Goal: Transaction & Acquisition: Purchase product/service

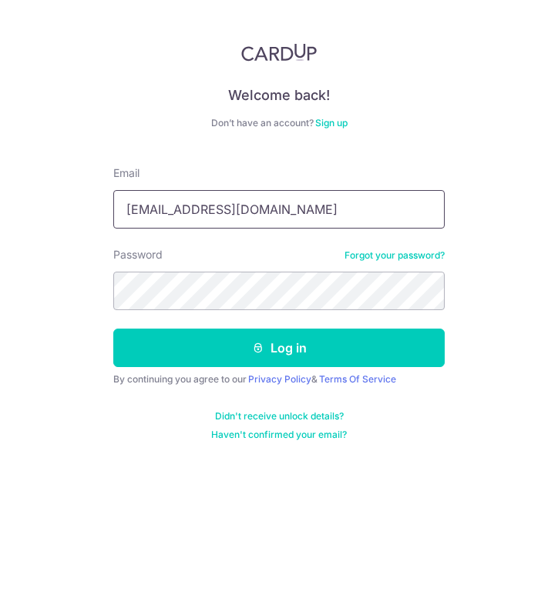
click at [222, 213] on input "yuern@hotmails.com" at bounding box center [278, 209] width 331 height 39
type input "[EMAIL_ADDRESS][DOMAIN_NAME]"
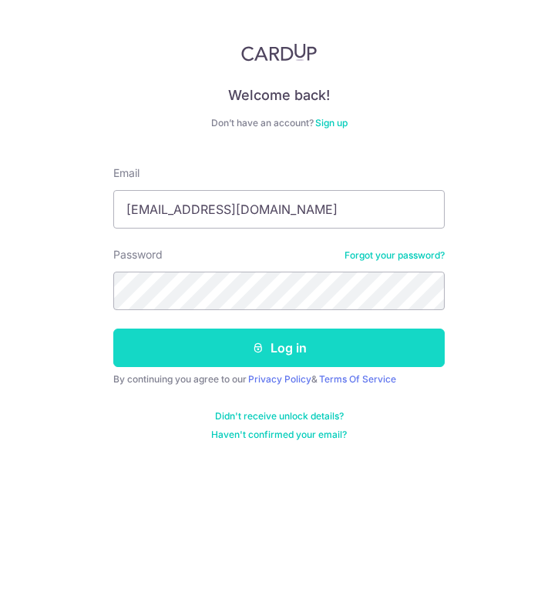
click at [236, 337] on button "Log in" at bounding box center [278, 348] width 331 height 39
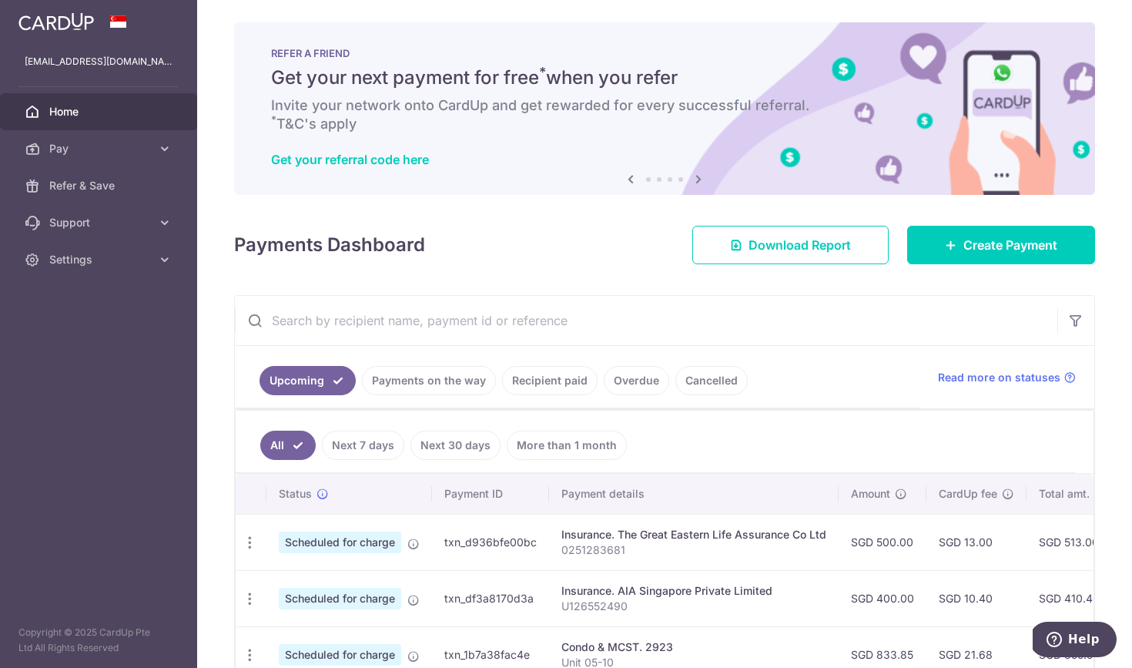
scroll to position [2, 0]
click at [557, 252] on span "Create Payment" at bounding box center [1010, 245] width 94 height 18
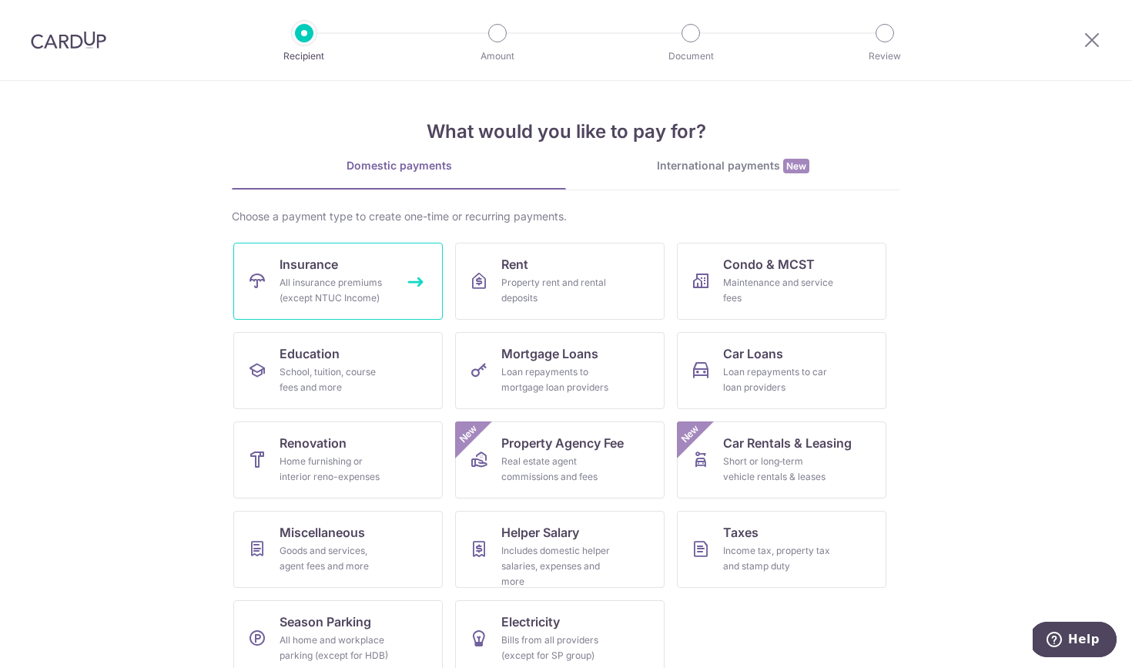
click at [377, 273] on link "Insurance All insurance premiums (except NTUC Income)" at bounding box center [337, 281] width 209 height 77
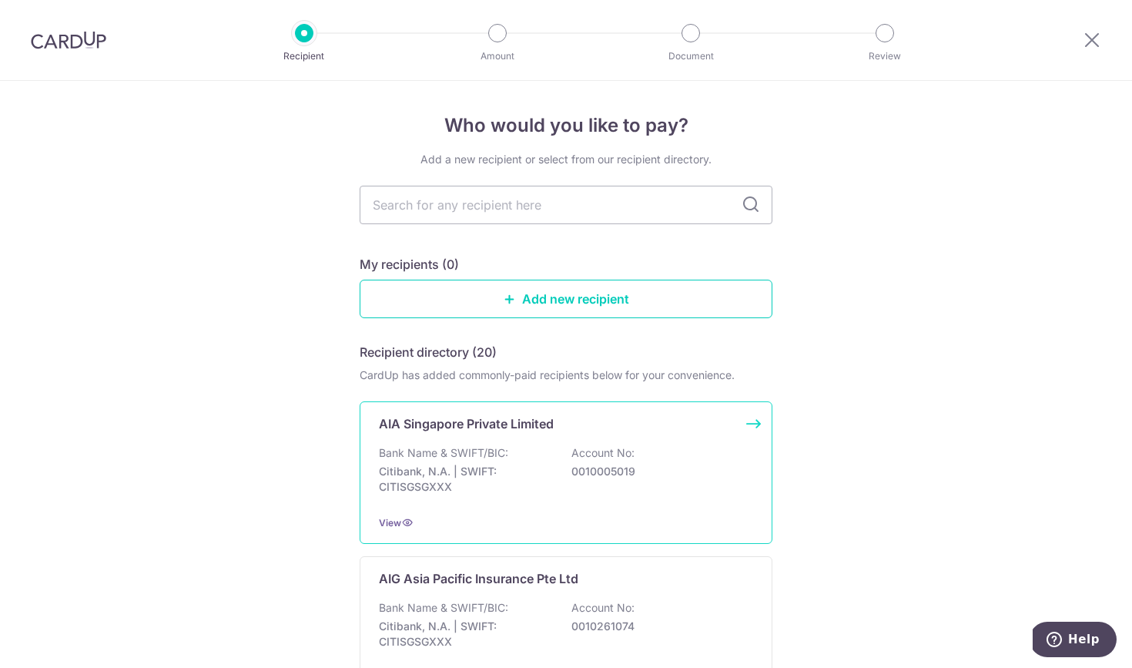
click at [464, 457] on p "Bank Name & SWIFT/BIC:" at bounding box center [443, 452] width 129 height 15
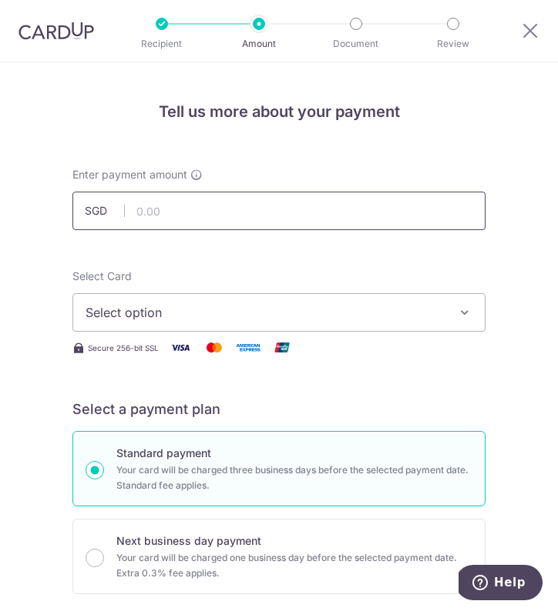
click at [252, 221] on input "text" at bounding box center [278, 211] width 413 height 39
type input "803.26"
click at [233, 314] on span "Select option" at bounding box center [267, 312] width 365 height 18
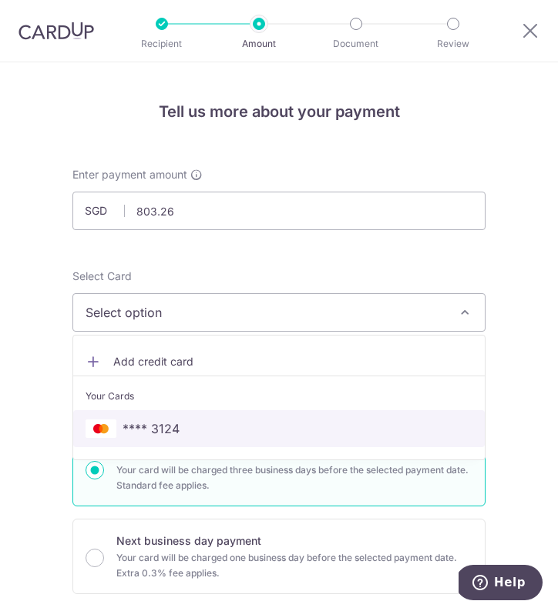
click at [199, 428] on span "**** 3124" at bounding box center [278, 429] width 387 height 18
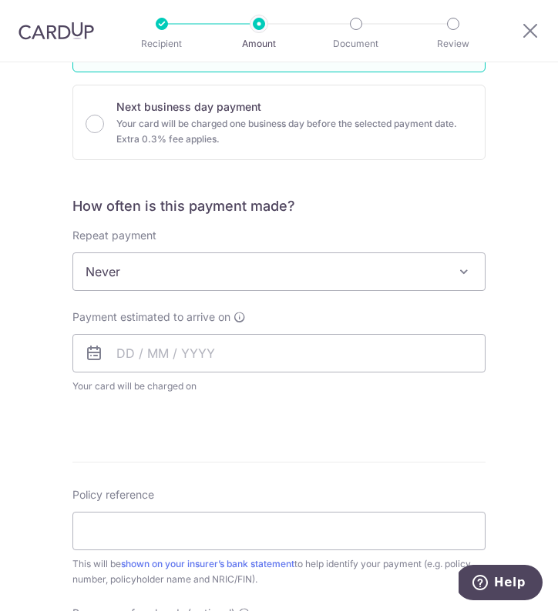
scroll to position [437, 0]
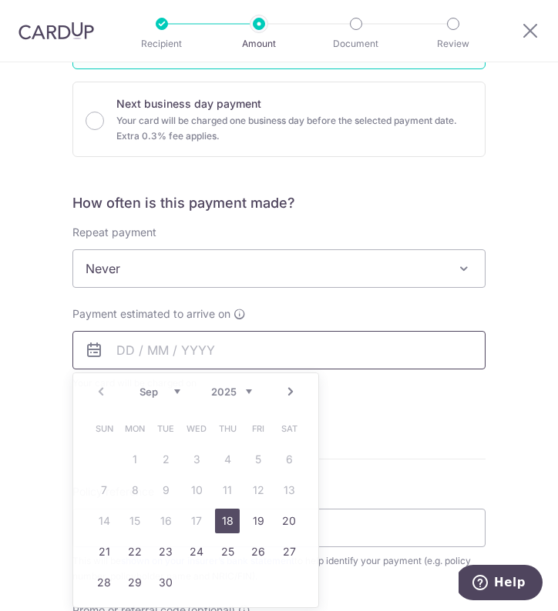
click at [144, 356] on input "text" at bounding box center [278, 350] width 413 height 39
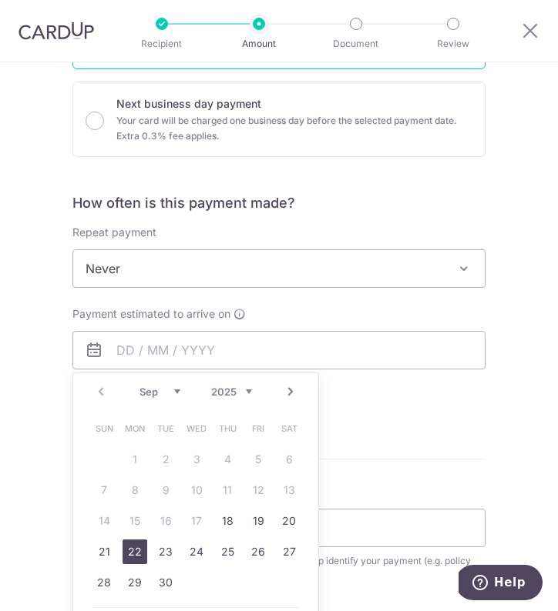
click at [141, 551] on link "22" at bounding box center [134, 552] width 25 height 25
type input "[DATE]"
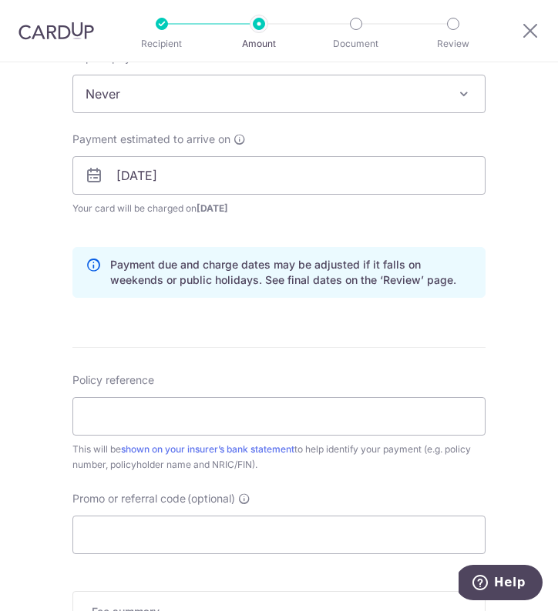
scroll to position [611, 0]
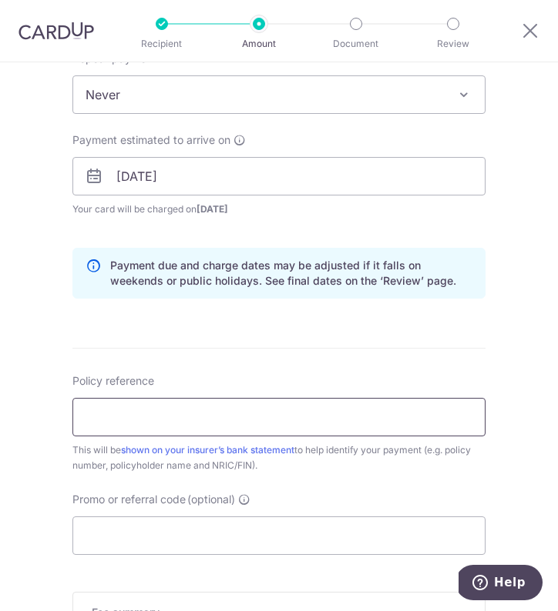
click at [182, 427] on input "Policy reference" at bounding box center [278, 417] width 413 height 39
click at [133, 417] on input "L545676313" at bounding box center [278, 417] width 413 height 39
click at [115, 416] on input "L545676313" at bounding box center [278, 417] width 413 height 39
click at [109, 417] on input "L545676313" at bounding box center [278, 417] width 413 height 39
click at [112, 419] on input "L545676313" at bounding box center [278, 417] width 413 height 39
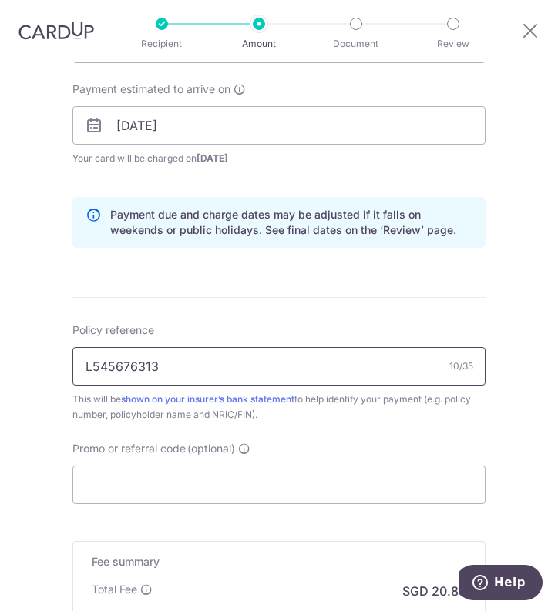
scroll to position [663, 0]
type input "L545676313"
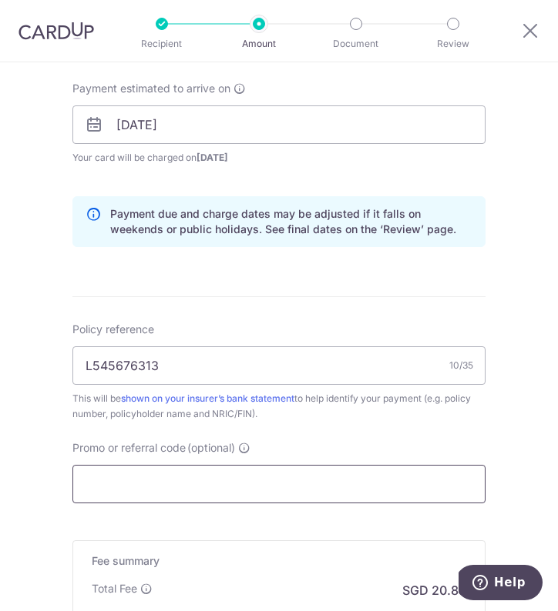
click at [135, 484] on input "Promo or referral code (optional)" at bounding box center [278, 484] width 413 height 39
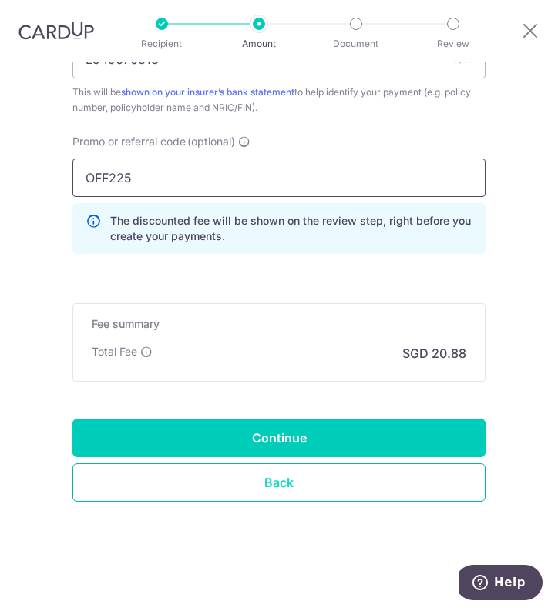
scroll to position [970, 0]
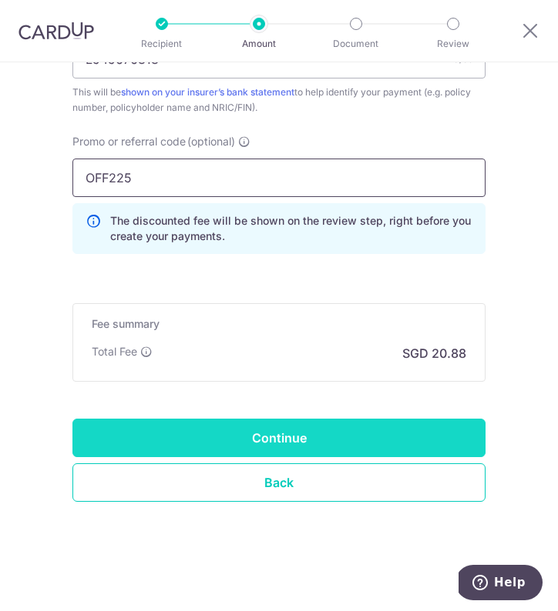
type input "OFF225"
click at [263, 429] on input "Continue" at bounding box center [278, 438] width 413 height 39
type input "Create Schedule"
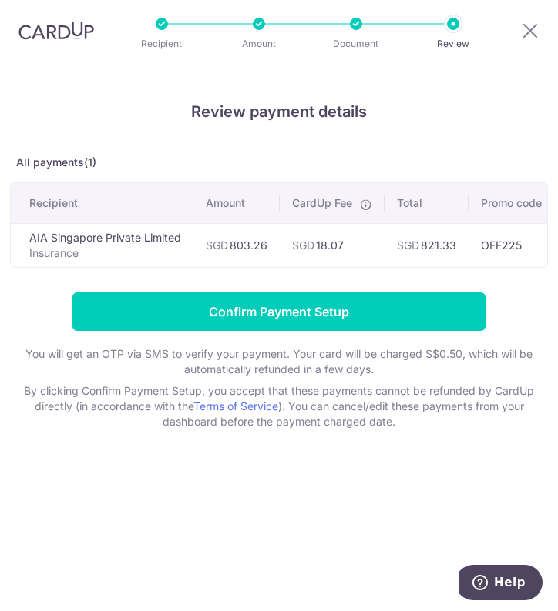
click at [331, 459] on div "Review payment details All payments(1) Recipient Amount CardUp Fee Total Promo …" at bounding box center [279, 336] width 558 height 549
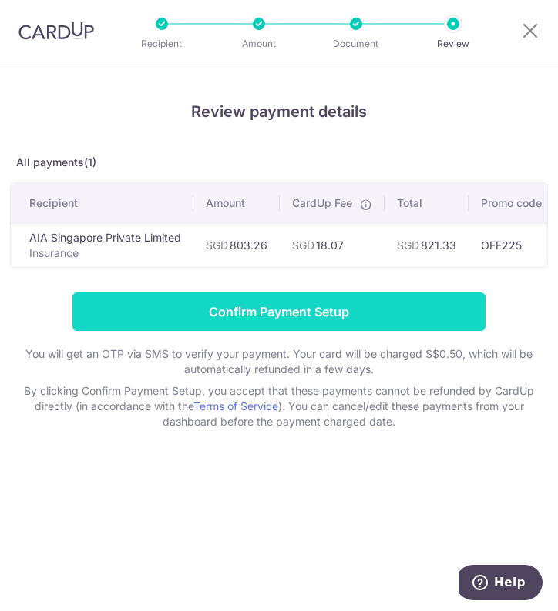
click at [379, 315] on input "Confirm Payment Setup" at bounding box center [278, 312] width 413 height 39
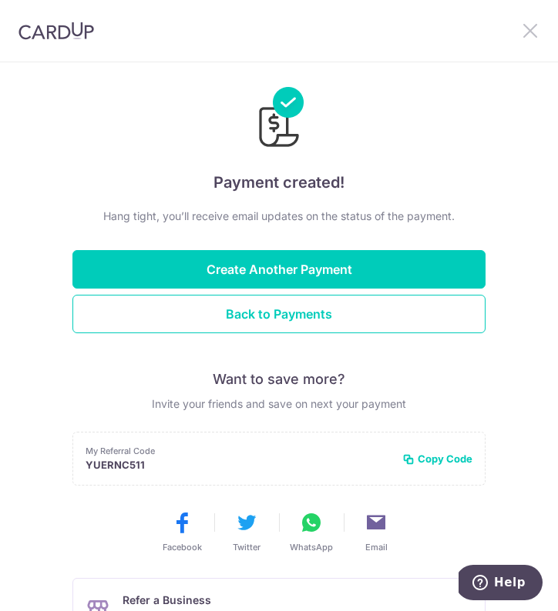
click at [529, 30] on icon at bounding box center [530, 30] width 18 height 19
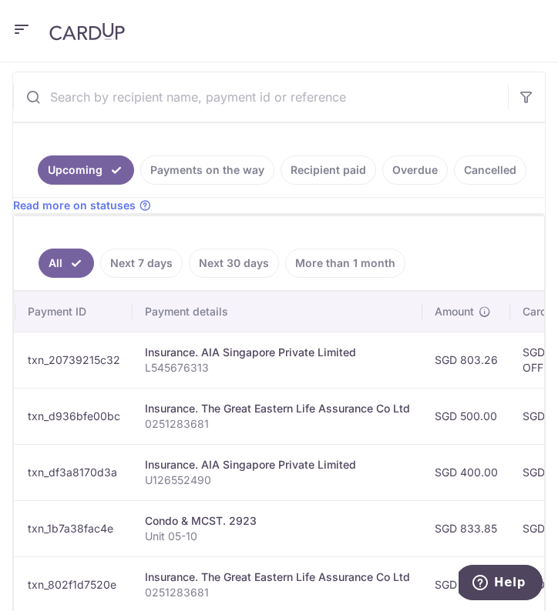
scroll to position [356, 0]
